Goal: Information Seeking & Learning: Learn about a topic

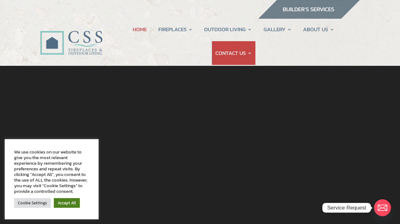
click at [75, 204] on link "Accept All" at bounding box center [67, 204] width 26 height 10
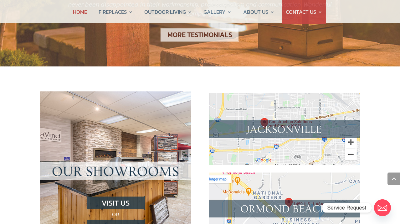
scroll to position [572, 0]
click at [116, 196] on img at bounding box center [116, 203] width 58 height 14
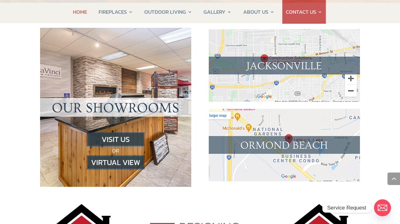
scroll to position [636, 0]
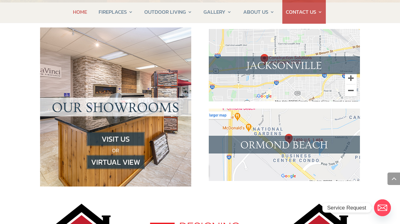
click at [129, 155] on img at bounding box center [116, 162] width 58 height 14
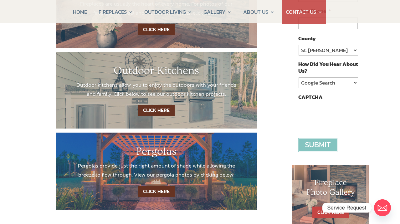
scroll to position [156, 0]
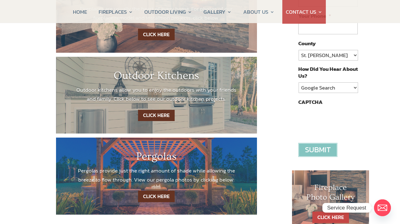
click at [165, 115] on link "CLICK HERE" at bounding box center [156, 116] width 37 height 12
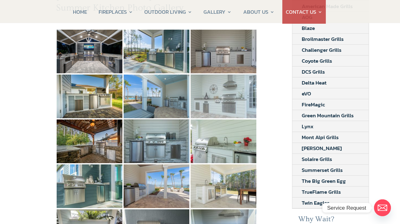
scroll to position [110, 0]
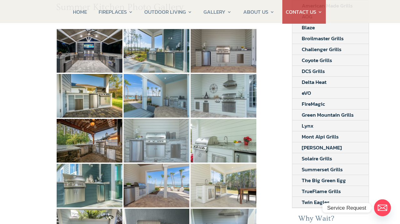
click at [145, 133] on img at bounding box center [156, 141] width 66 height 44
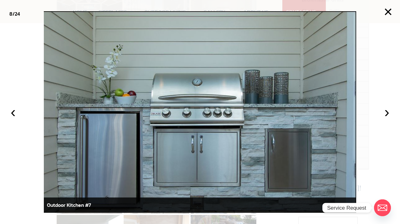
scroll to position [149, 0]
click at [384, 115] on button "›" at bounding box center [387, 112] width 14 height 14
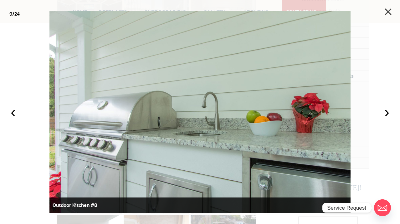
click at [386, 15] on button "×" at bounding box center [388, 12] width 14 height 14
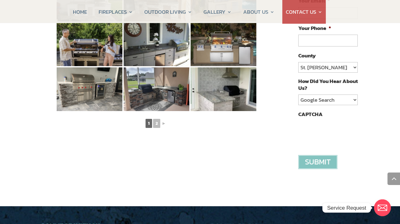
scroll to position [386, 0]
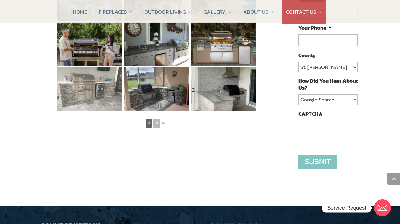
click at [74, 79] on img at bounding box center [90, 89] width 66 height 44
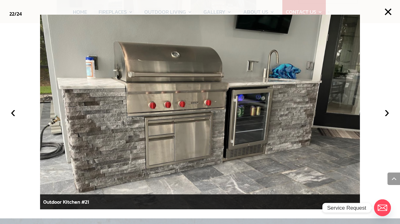
scroll to position [370, 0]
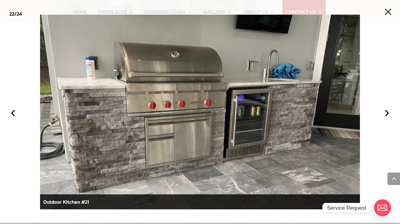
click at [388, 13] on button "×" at bounding box center [388, 12] width 14 height 14
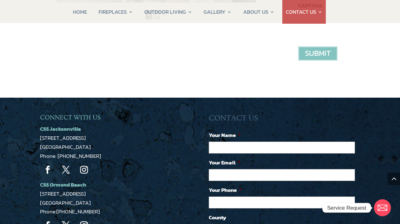
scroll to position [498, 0]
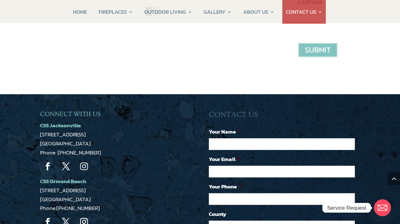
click at [85, 168] on link "Follow" at bounding box center [84, 167] width 16 height 16
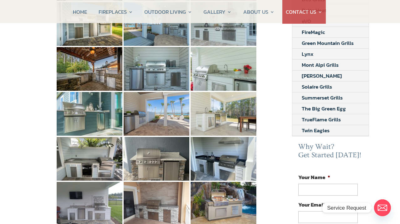
scroll to position [180, 0]
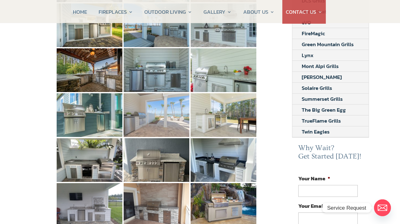
click at [164, 122] on img at bounding box center [156, 115] width 66 height 44
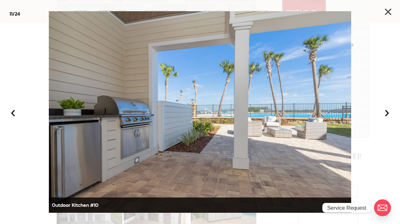
click at [386, 15] on button "×" at bounding box center [388, 12] width 14 height 14
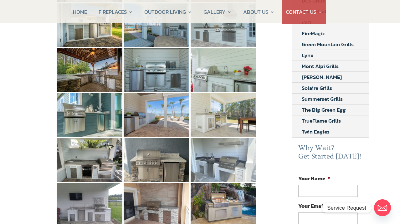
click at [240, 163] on img at bounding box center [223, 160] width 66 height 44
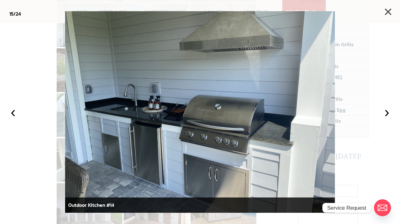
click at [385, 18] on button "×" at bounding box center [388, 12] width 14 height 14
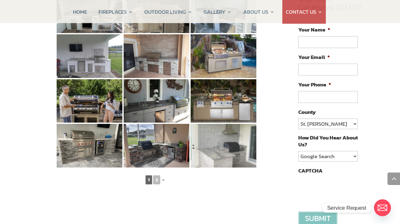
scroll to position [330, 0]
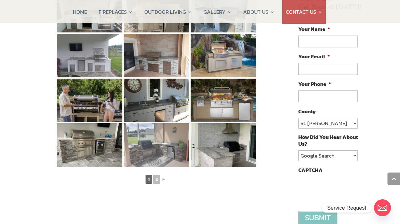
click at [170, 137] on img at bounding box center [156, 145] width 66 height 44
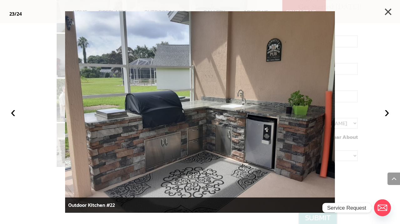
click at [391, 11] on button "×" at bounding box center [388, 12] width 14 height 14
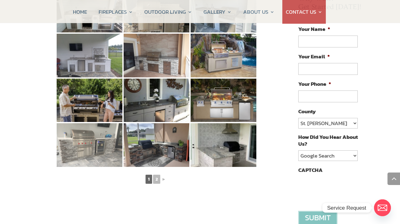
click at [98, 142] on img at bounding box center [90, 145] width 66 height 44
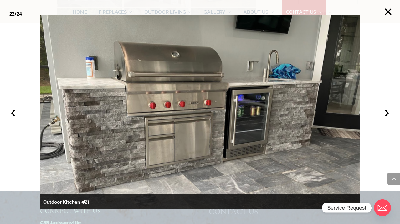
scroll to position [406, 0]
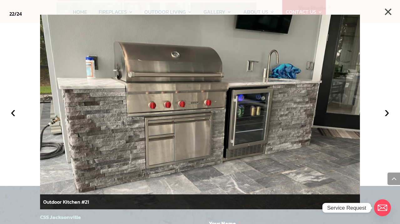
click at [389, 16] on button "×" at bounding box center [388, 12] width 14 height 14
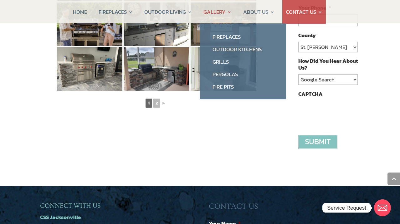
click at [220, 13] on link "GALLERY" at bounding box center [217, 12] width 28 height 24
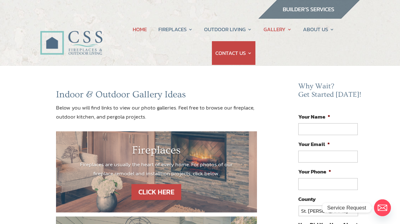
click at [142, 28] on link "HOME" at bounding box center [140, 30] width 14 height 24
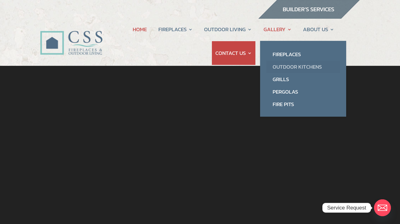
click at [280, 69] on link "Outdoor Kitchens" at bounding box center [302, 67] width 73 height 13
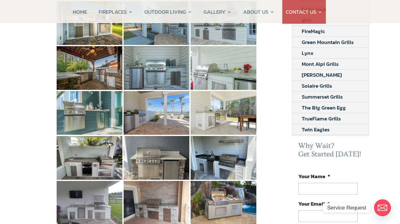
scroll to position [191, 0]
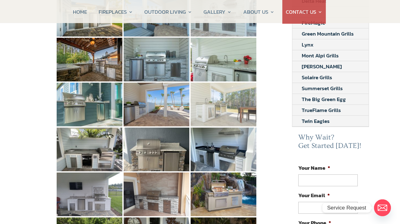
click at [224, 96] on img at bounding box center [223, 105] width 66 height 44
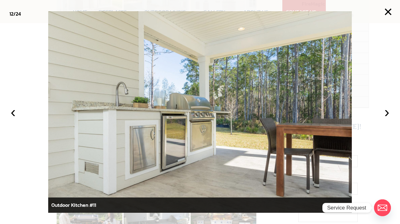
scroll to position [173, 0]
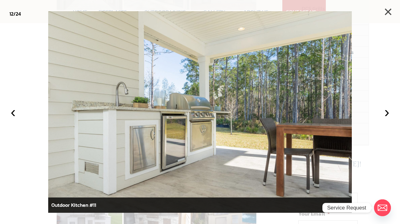
click at [390, 11] on button "×" at bounding box center [388, 12] width 14 height 14
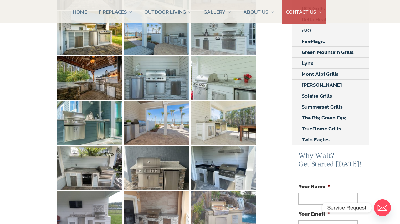
scroll to position [260, 0]
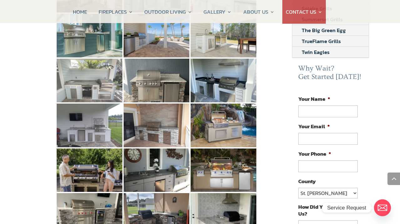
click at [85, 77] on img at bounding box center [90, 81] width 66 height 44
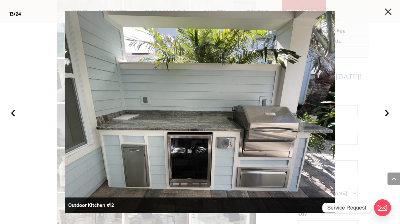
click at [388, 13] on button "×" at bounding box center [388, 12] width 14 height 14
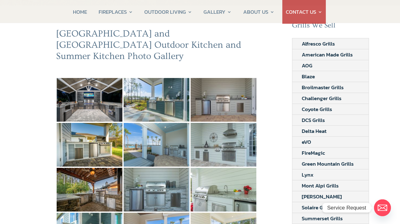
scroll to position [55, 0]
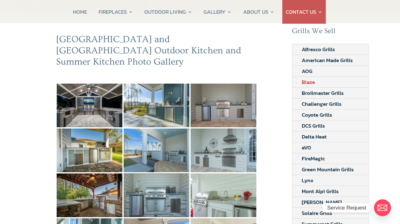
click at [317, 83] on link "Blaze" at bounding box center [308, 82] width 32 height 11
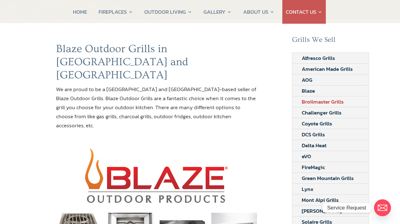
scroll to position [49, 0]
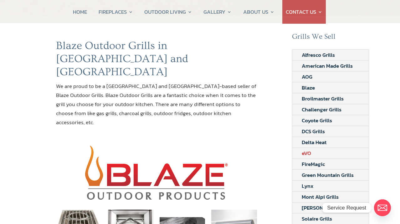
click at [309, 155] on link "eVO" at bounding box center [306, 153] width 28 height 11
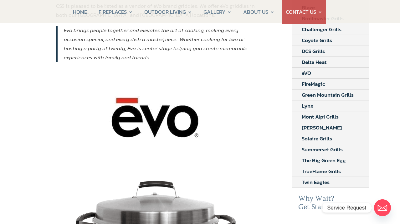
scroll to position [128, 0]
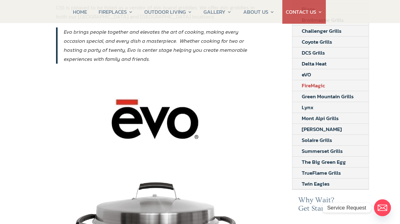
click at [312, 88] on link "FireMagic" at bounding box center [313, 85] width 42 height 11
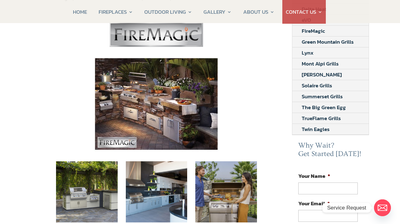
scroll to position [187, 0]
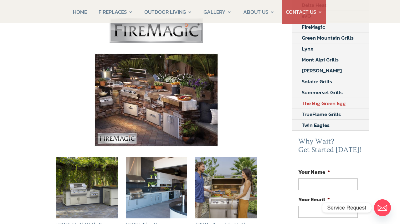
click at [317, 105] on link "The Big Green Egg" at bounding box center [323, 103] width 63 height 11
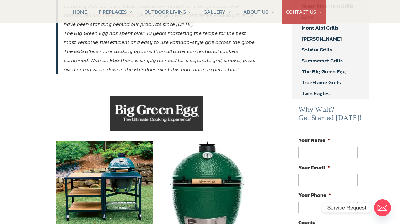
scroll to position [208, 0]
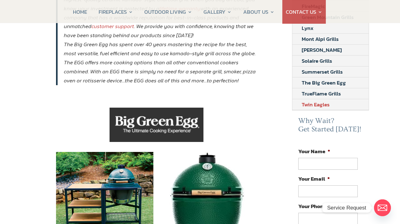
click at [319, 106] on link "Twin Eagles" at bounding box center [315, 104] width 47 height 11
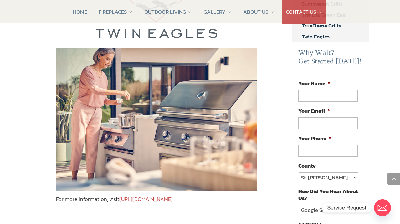
scroll to position [278, 0]
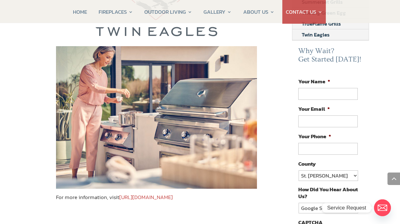
click at [173, 194] on link "https://www.twineaglesgrills.com/" at bounding box center [145, 198] width 53 height 8
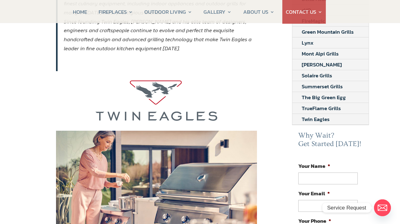
scroll to position [193, 0]
click at [310, 108] on link "TrueFlame Grills" at bounding box center [321, 108] width 58 height 11
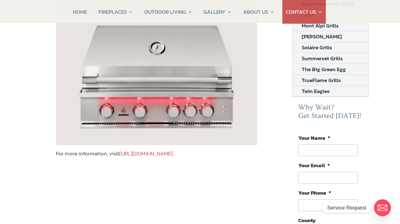
scroll to position [223, 0]
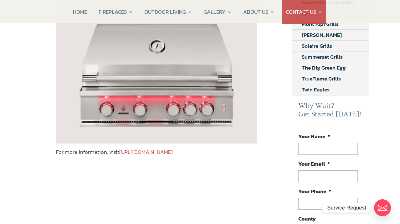
click at [162, 148] on link "[URL][DOMAIN_NAME]" at bounding box center [145, 152] width 53 height 8
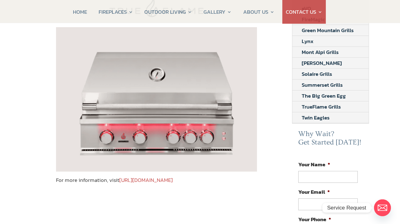
scroll to position [194, 0]
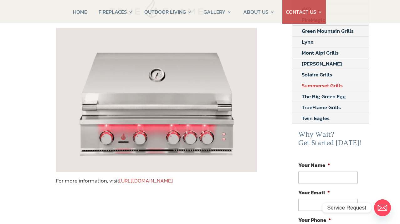
click at [310, 83] on link "Summerset Grills" at bounding box center [322, 85] width 60 height 11
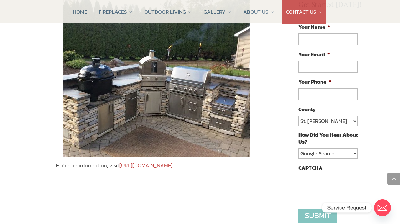
scroll to position [338, 0]
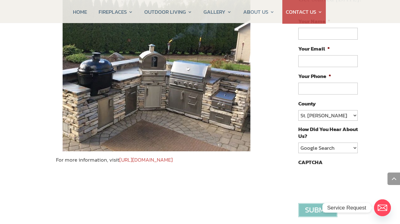
click at [173, 156] on link "https://summersetgrills.com/" at bounding box center [145, 160] width 53 height 8
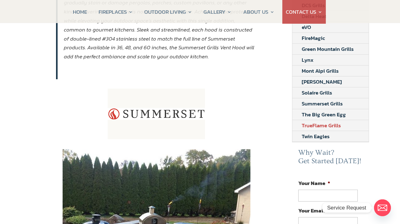
scroll to position [172, 0]
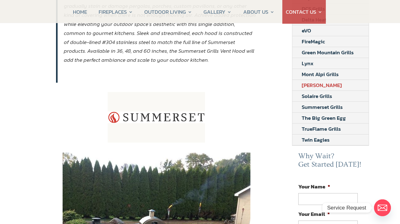
click at [309, 88] on link "[PERSON_NAME]" at bounding box center [321, 85] width 59 height 11
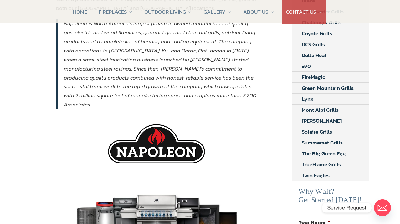
scroll to position [134, 0]
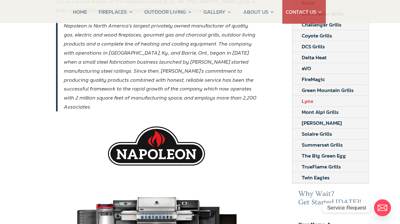
click at [309, 98] on link "Lynx" at bounding box center [307, 101] width 31 height 11
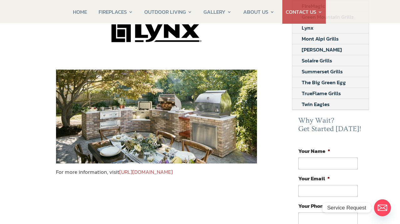
scroll to position [208, 0]
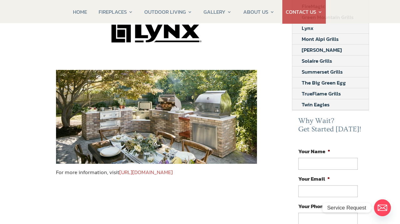
click at [171, 174] on link "https://www.lynxgrills.com/" at bounding box center [145, 172] width 53 height 8
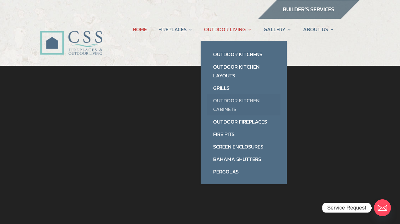
click at [223, 104] on link "Outdoor Kitchen Cabinets" at bounding box center [243, 104] width 73 height 21
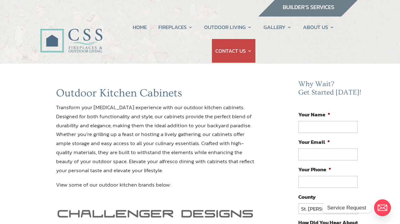
scroll to position [2, 0]
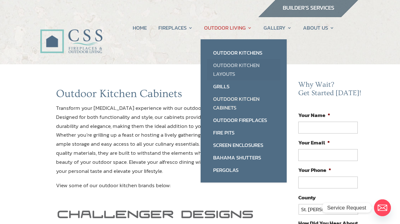
click at [224, 68] on link "Outdoor Kitchen Layouts" at bounding box center [243, 69] width 73 height 21
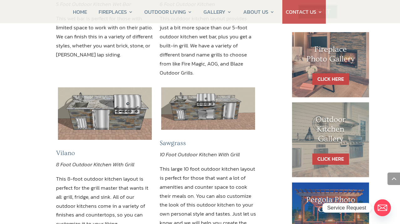
scroll to position [297, 0]
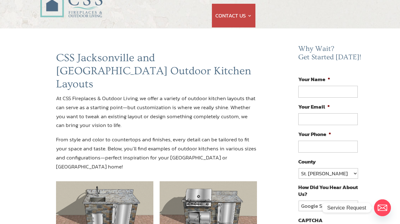
scroll to position [0, 0]
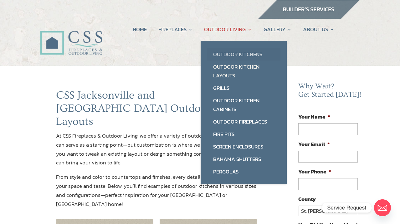
click at [222, 51] on link "Outdoor Kitchens" at bounding box center [243, 54] width 73 height 13
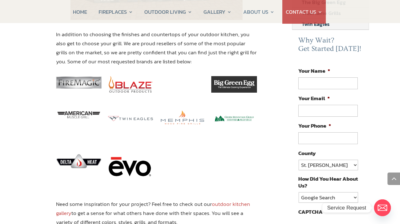
scroll to position [288, 0]
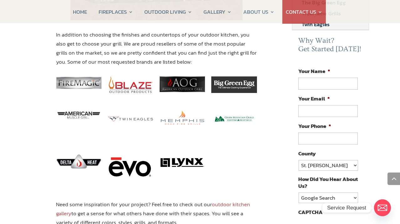
click at [168, 123] on img at bounding box center [182, 118] width 46 height 46
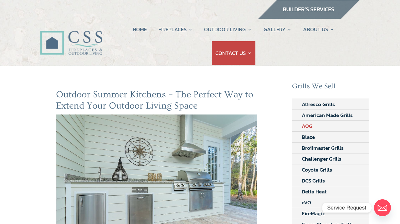
click at [308, 129] on link "AOG" at bounding box center [306, 126] width 29 height 11
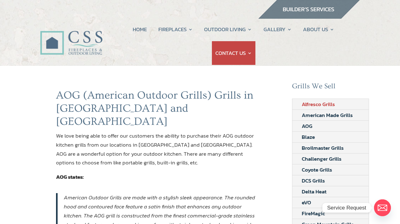
click at [307, 102] on link "Alfresco Grills" at bounding box center [318, 104] width 52 height 11
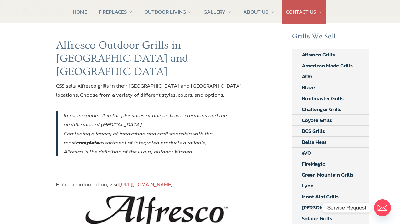
scroll to position [48, 0]
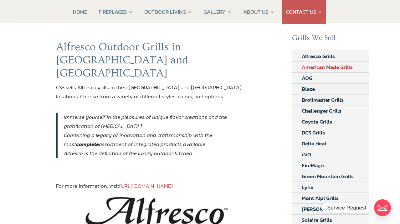
click at [306, 69] on link "American Made Grills" at bounding box center [327, 67] width 70 height 11
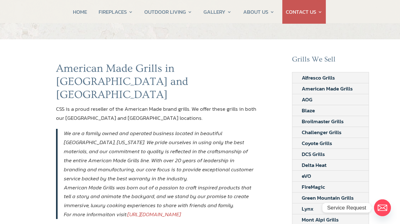
scroll to position [27, 0]
click at [311, 108] on link "Blaze" at bounding box center [308, 110] width 32 height 11
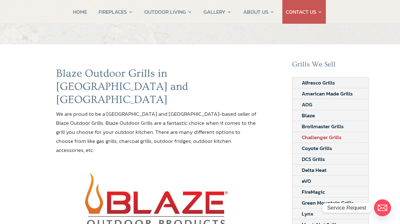
scroll to position [24, 0]
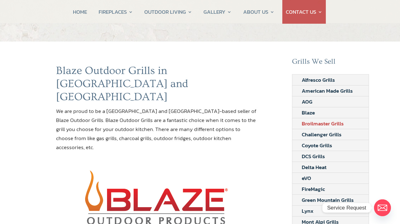
click at [312, 120] on link "Broilmaster Grills" at bounding box center [322, 123] width 61 height 11
